Goal: Task Accomplishment & Management: Complete application form

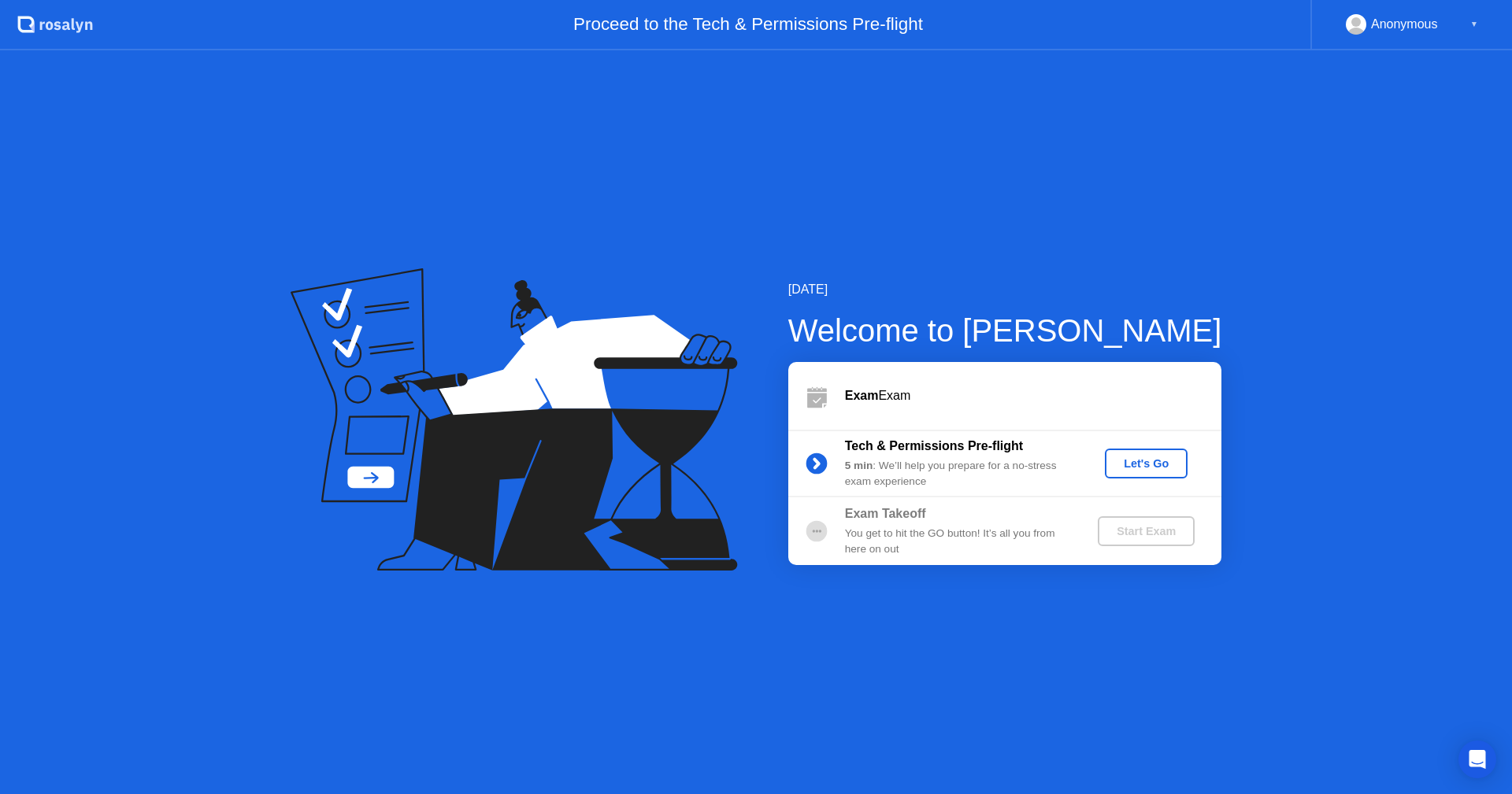
click at [1165, 469] on div "Let's Go" at bounding box center [1146, 463] width 70 height 12
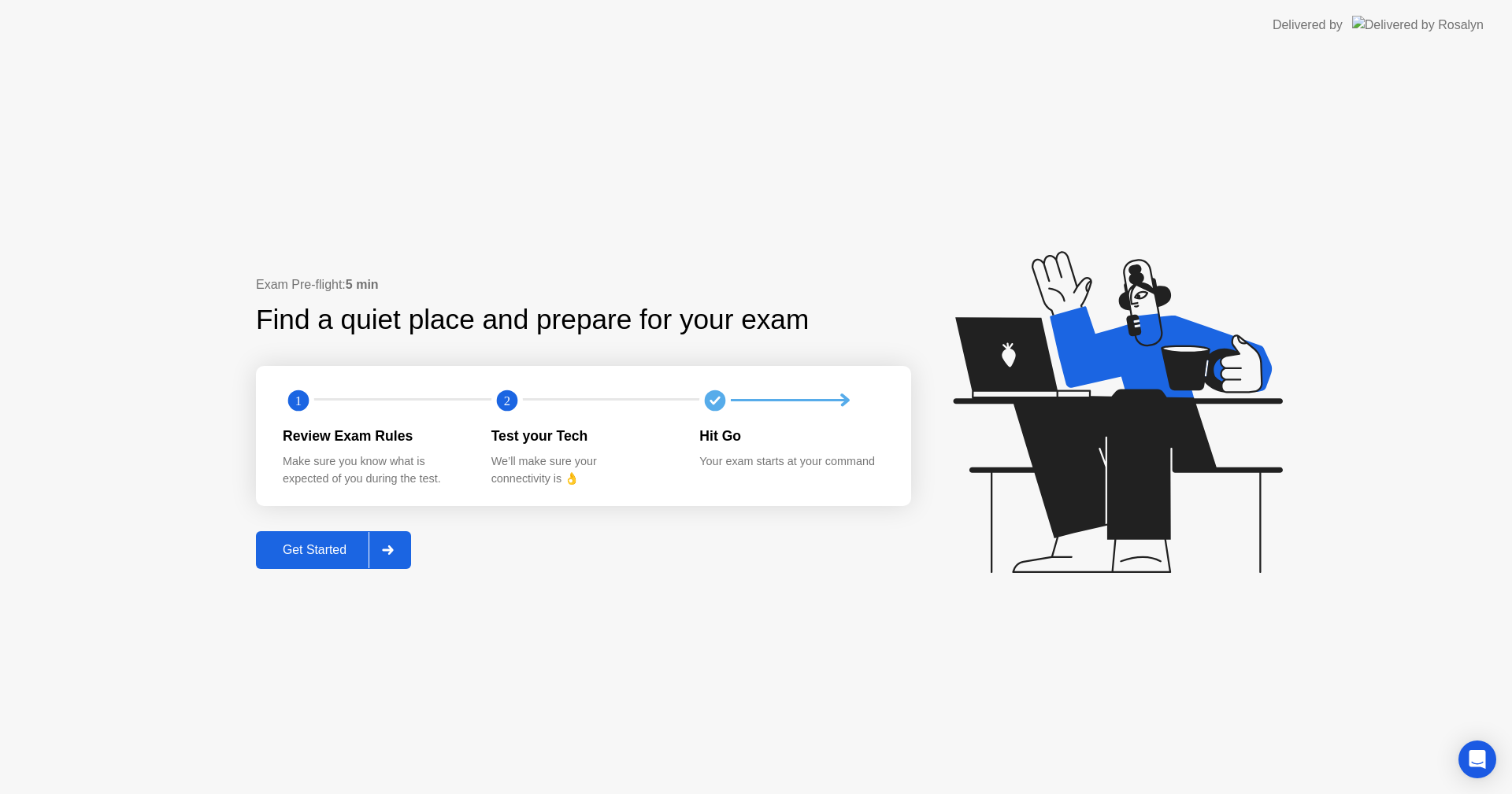
click at [315, 543] on div "Get Started" at bounding box center [315, 550] width 108 height 14
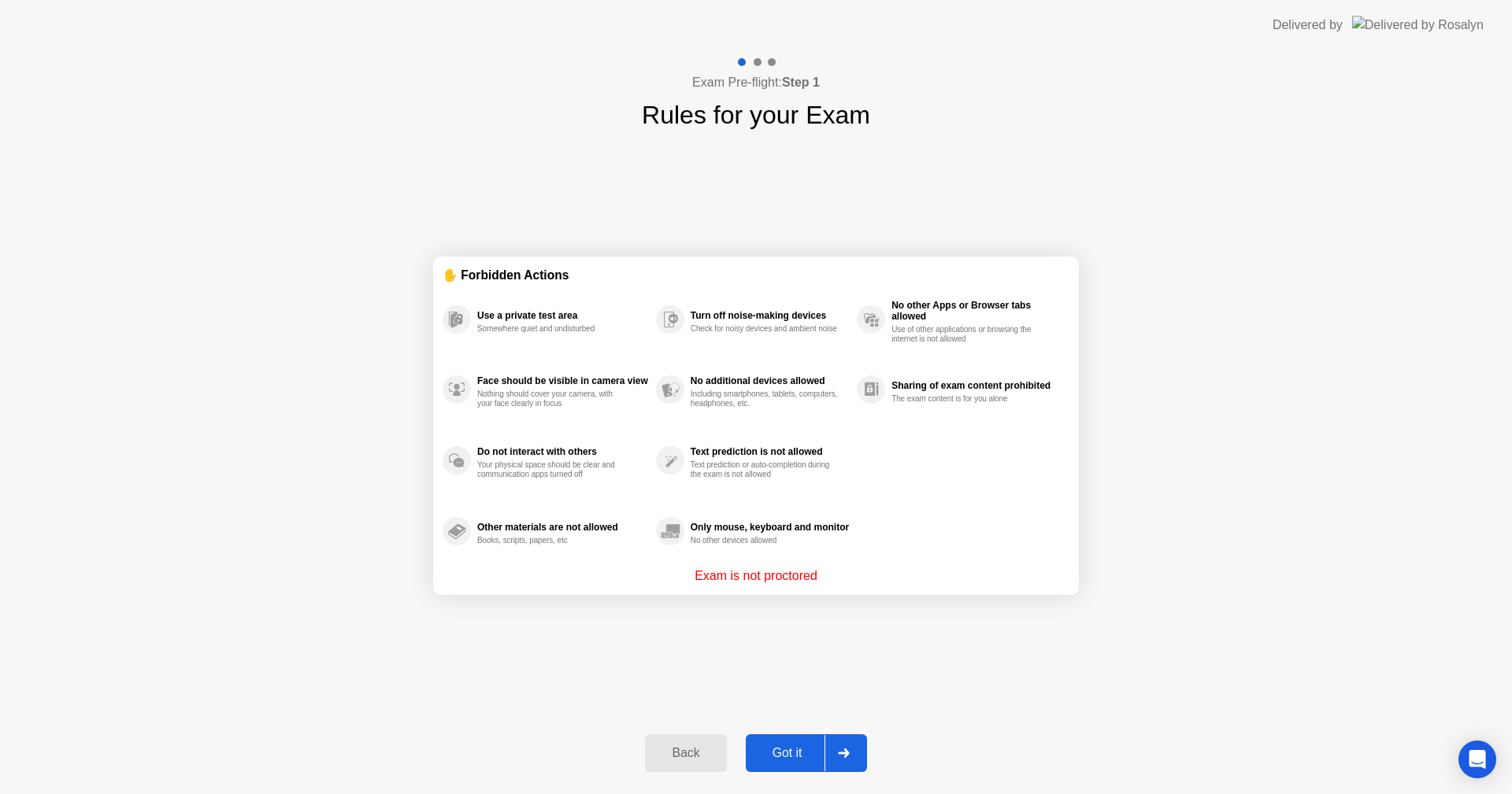
click at [789, 746] on div "Got it" at bounding box center [788, 753] width 74 height 14
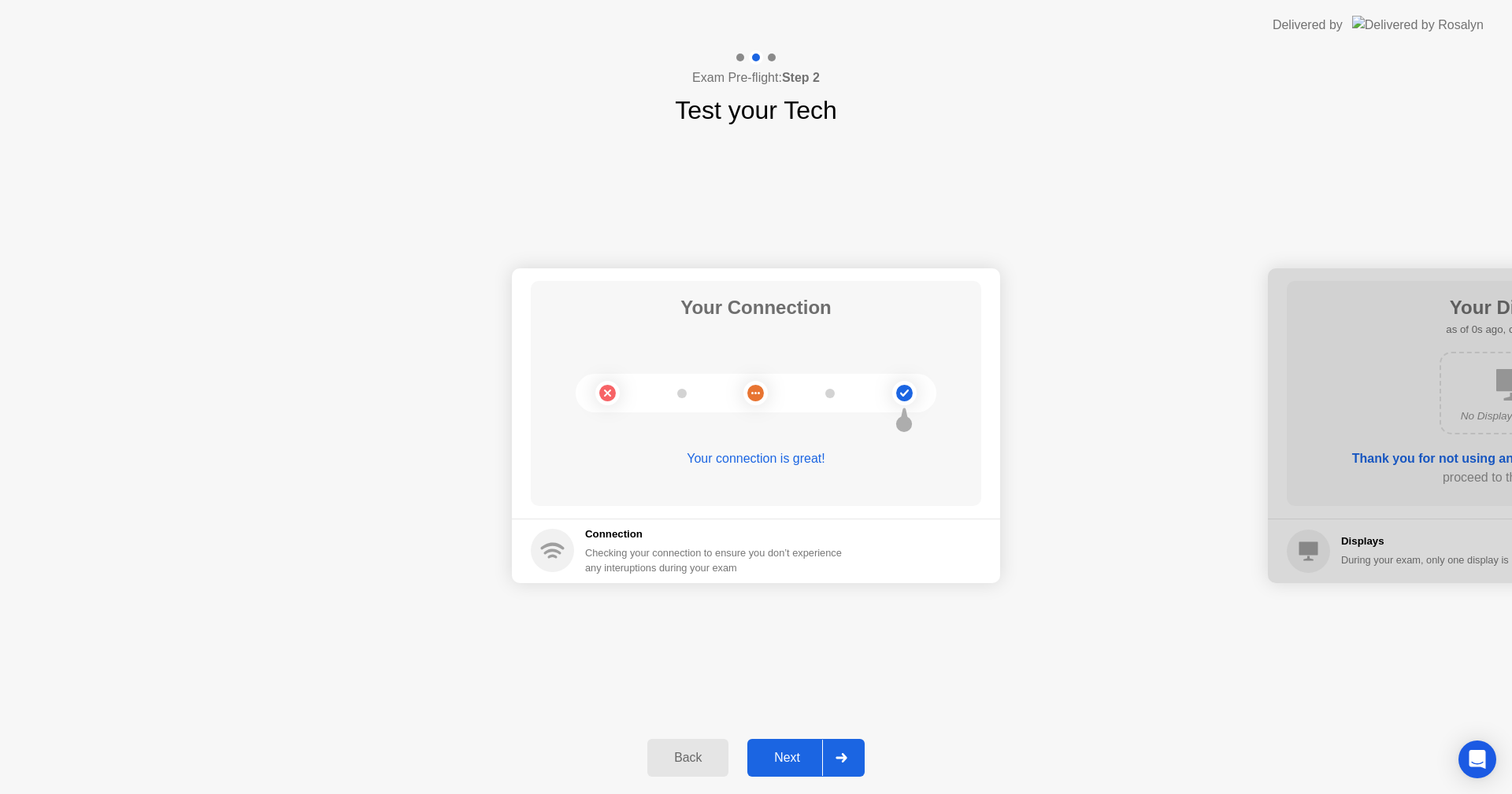
click at [789, 754] on div "Next" at bounding box center [787, 758] width 70 height 14
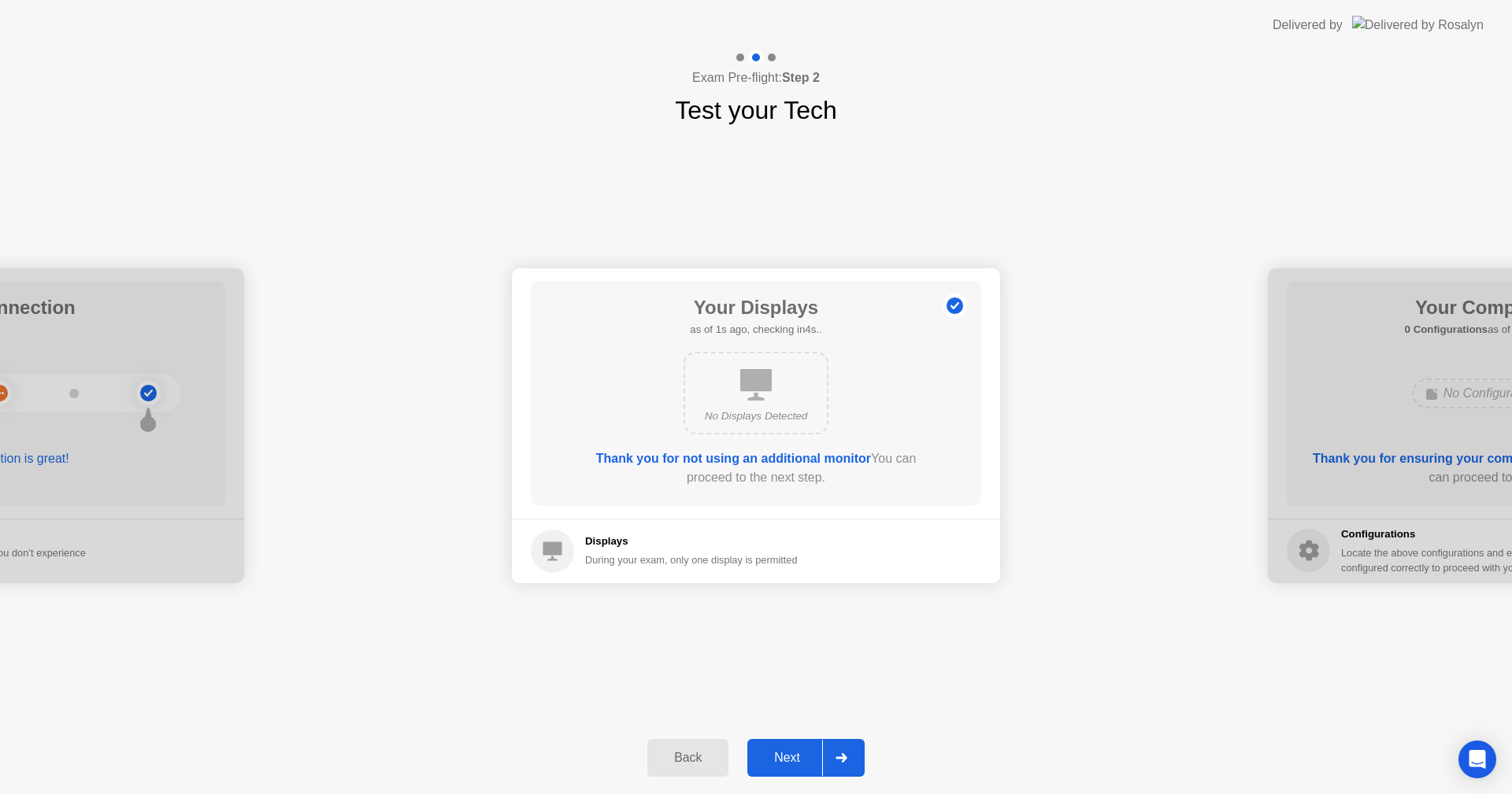
click at [789, 754] on div "Next" at bounding box center [787, 758] width 70 height 14
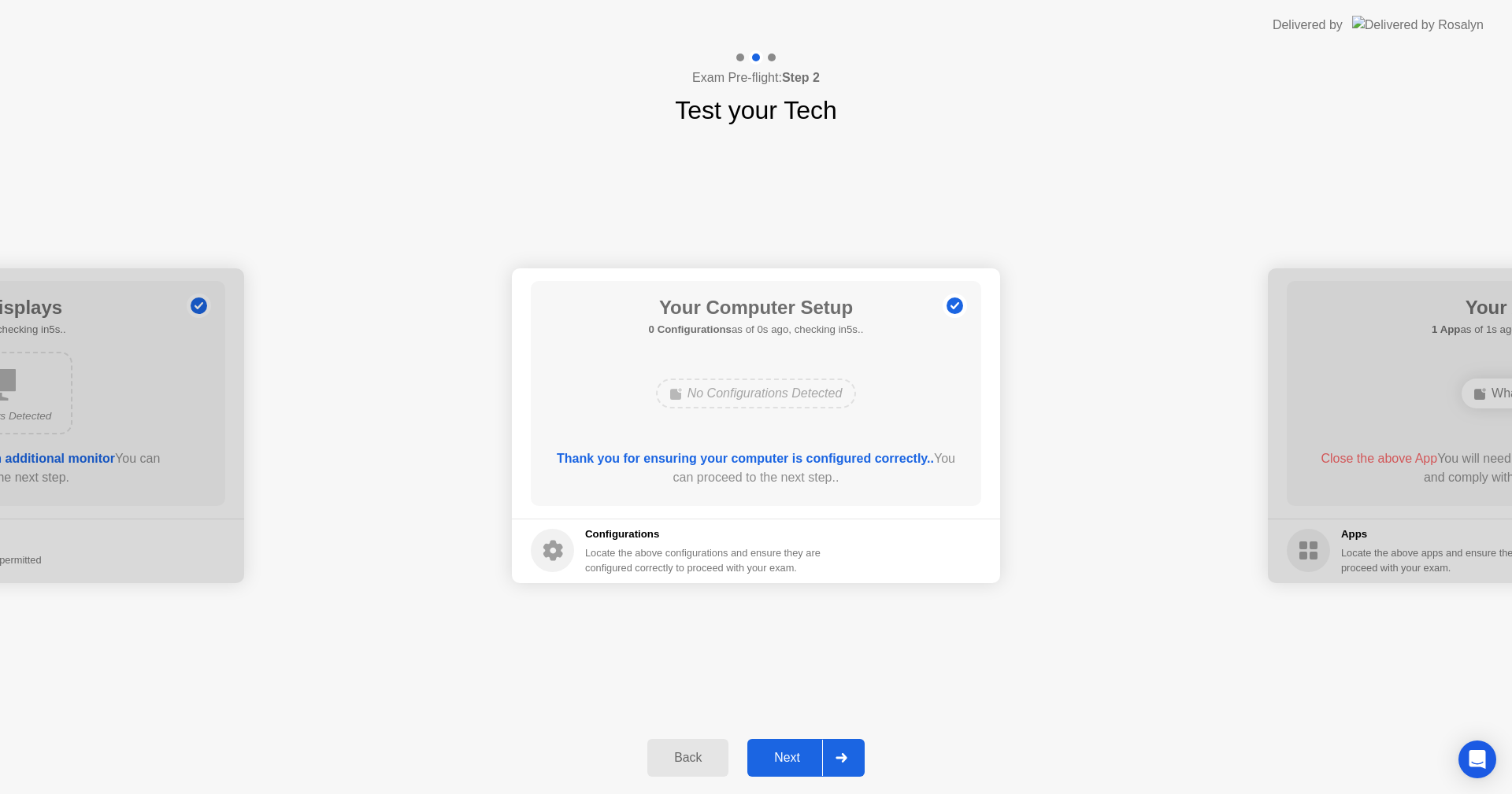
click at [789, 754] on div "Next" at bounding box center [787, 758] width 70 height 14
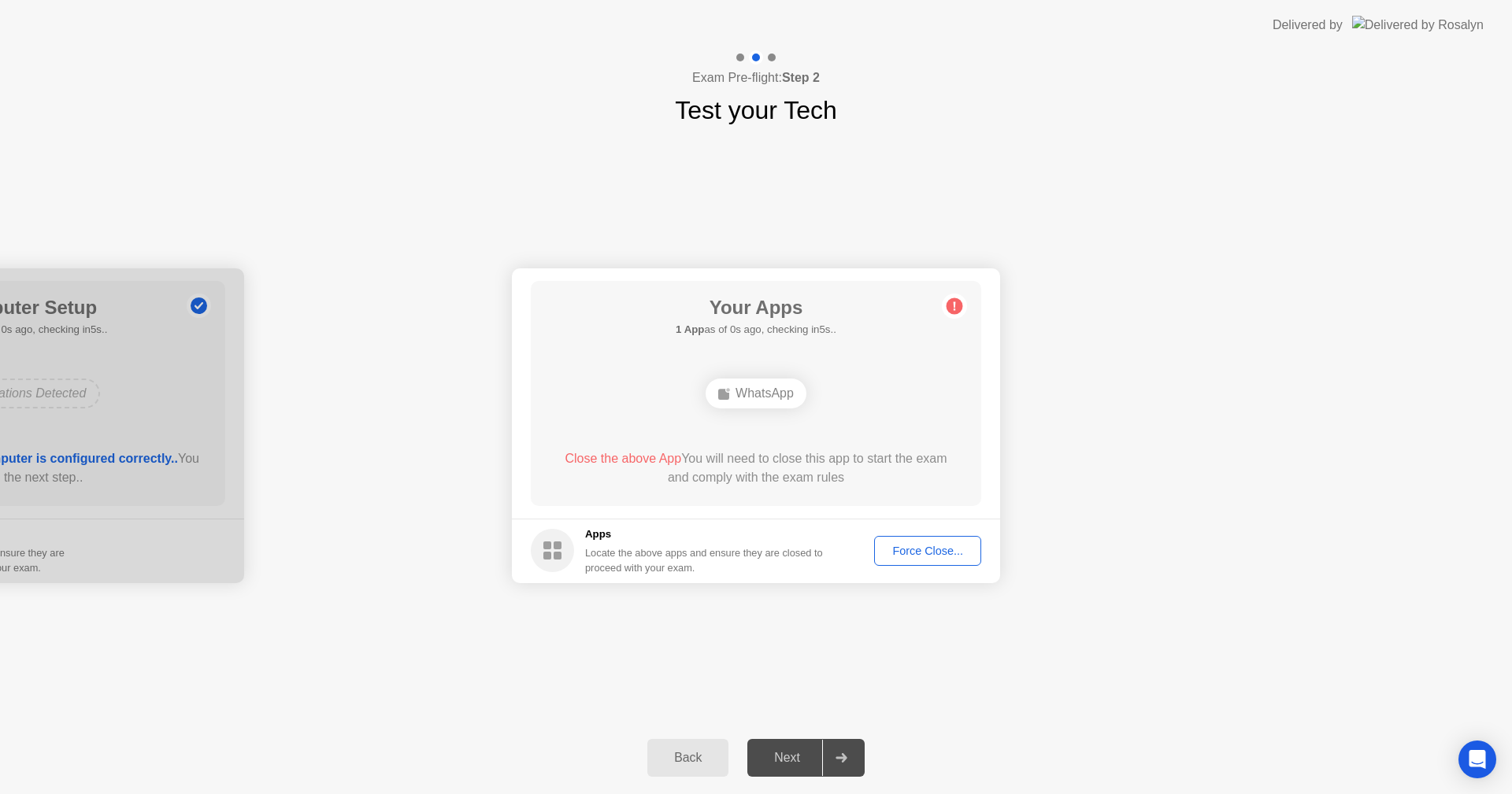
click at [891, 546] on div "Force Close..." at bounding box center [927, 551] width 96 height 12
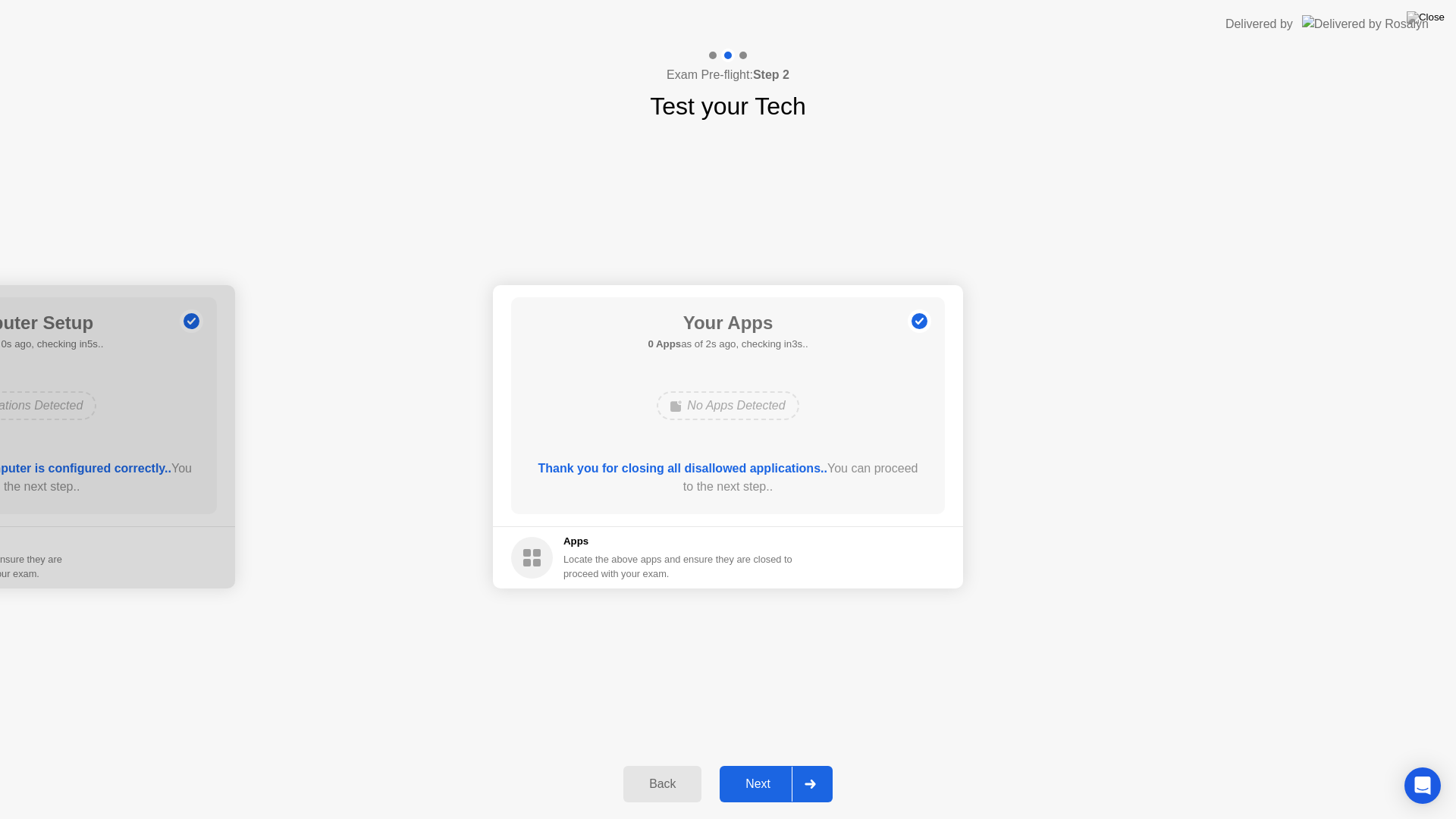
click at [742, 764] on div "Next" at bounding box center [758, 783] width 68 height 14
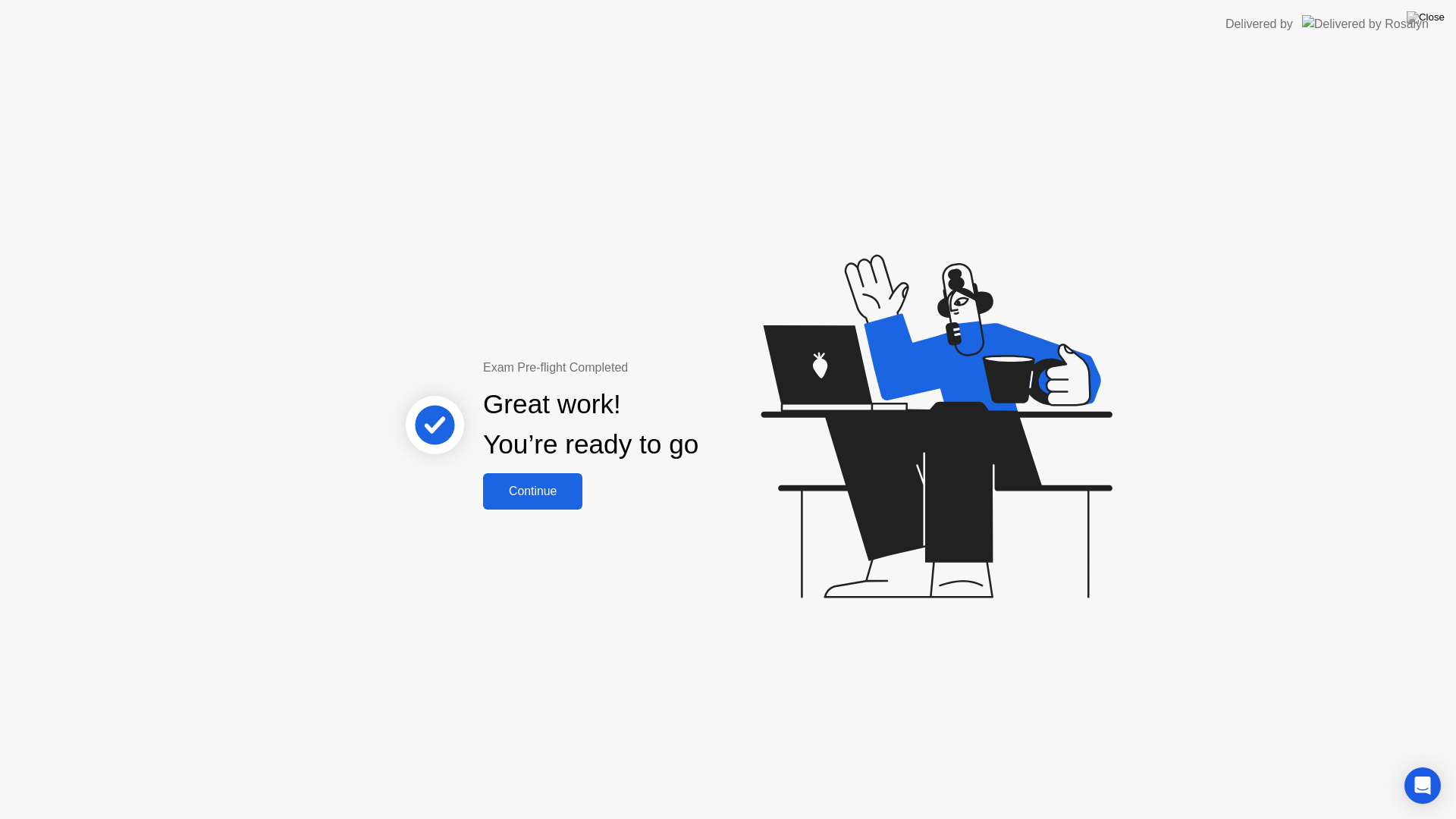
click at [531, 495] on div "Continue" at bounding box center [532, 491] width 90 height 14
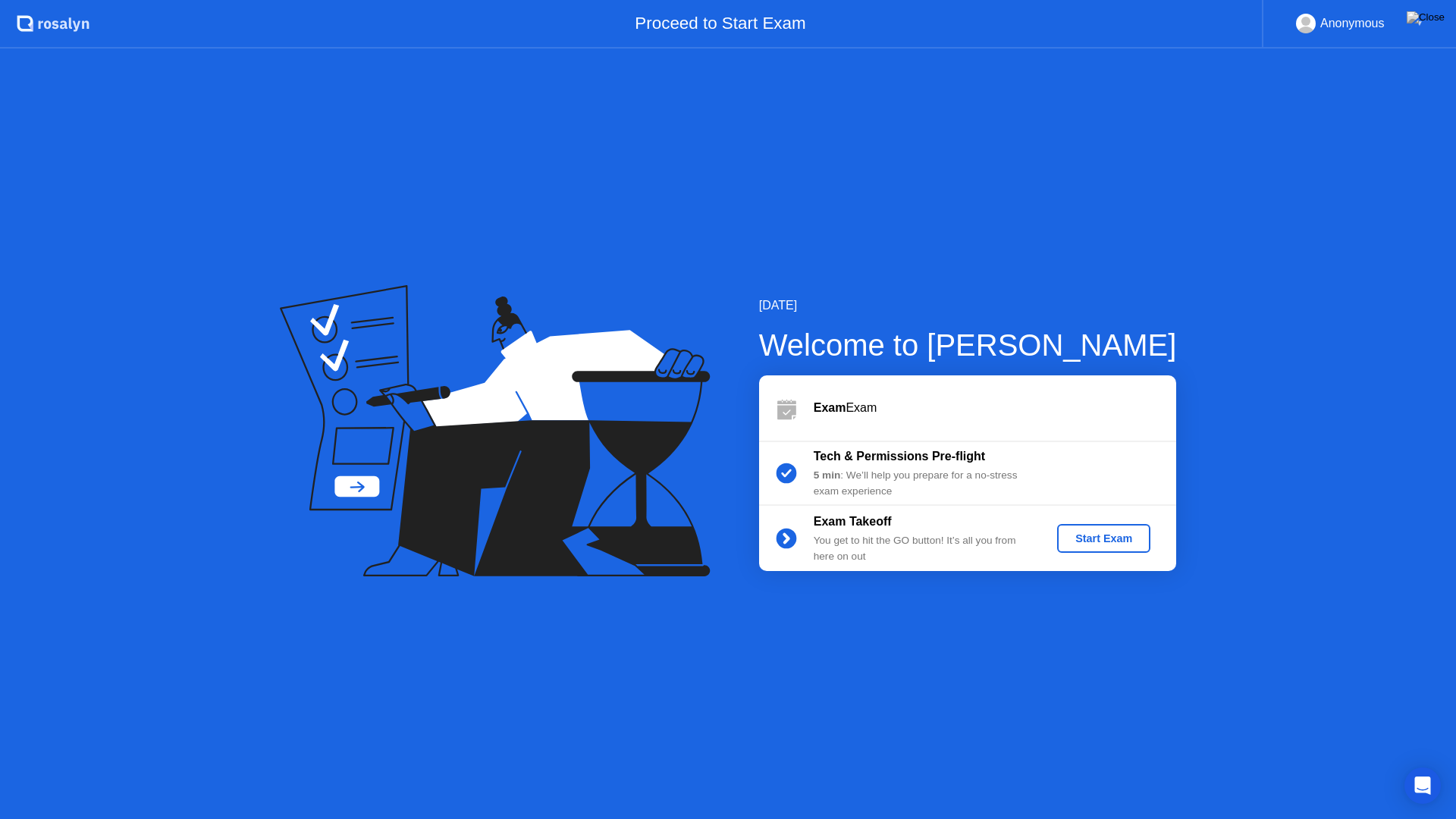
click at [1131, 532] on div "Start Exam" at bounding box center [1104, 538] width 81 height 12
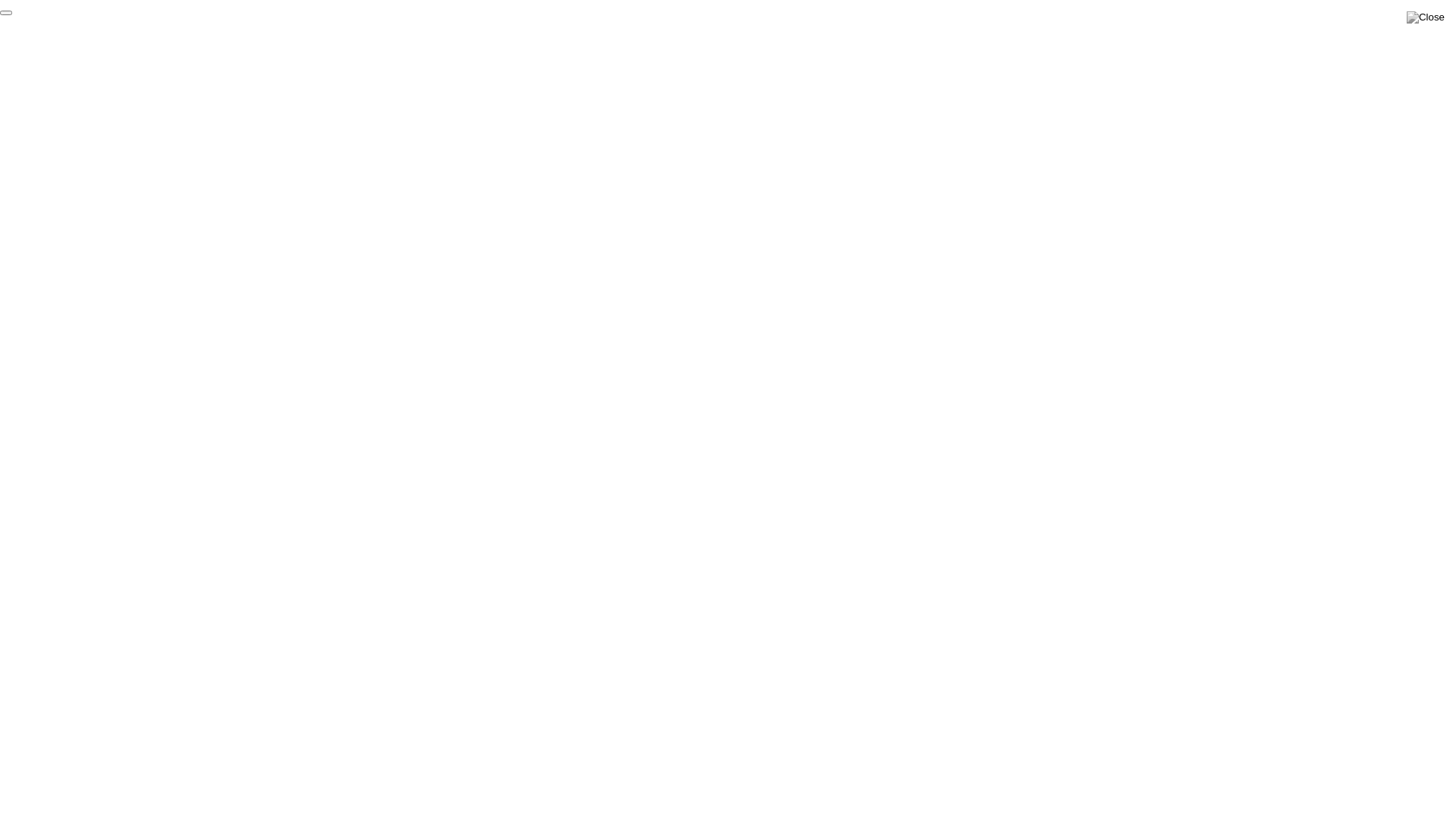
click div "End Proctoring Session"
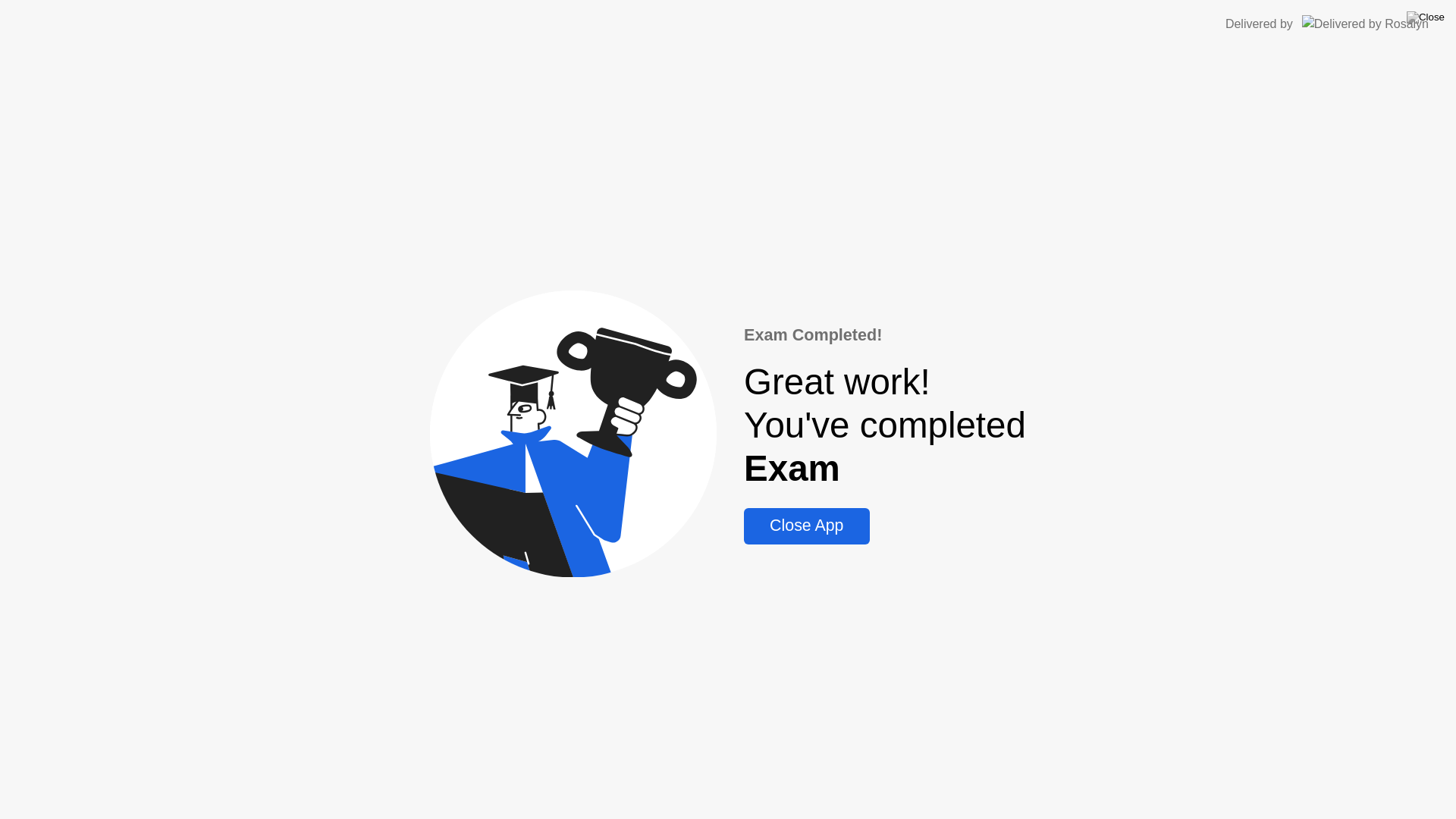
click at [781, 503] on div "Exam Completed! Great work! You've completed Exam Close App" at bounding box center [884, 433] width 282 height 221
click at [777, 518] on div "Close App" at bounding box center [806, 526] width 116 height 19
